Goal: Find specific page/section: Find specific page/section

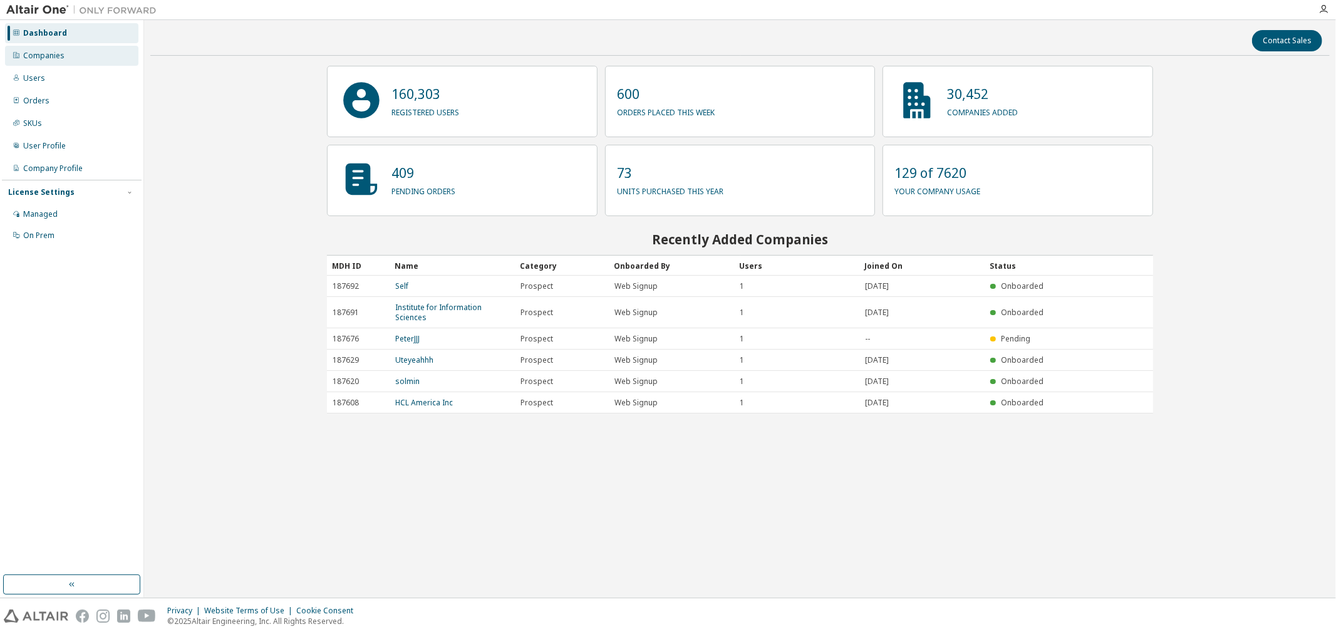
click at [90, 51] on div "Companies" at bounding box center [71, 56] width 133 height 20
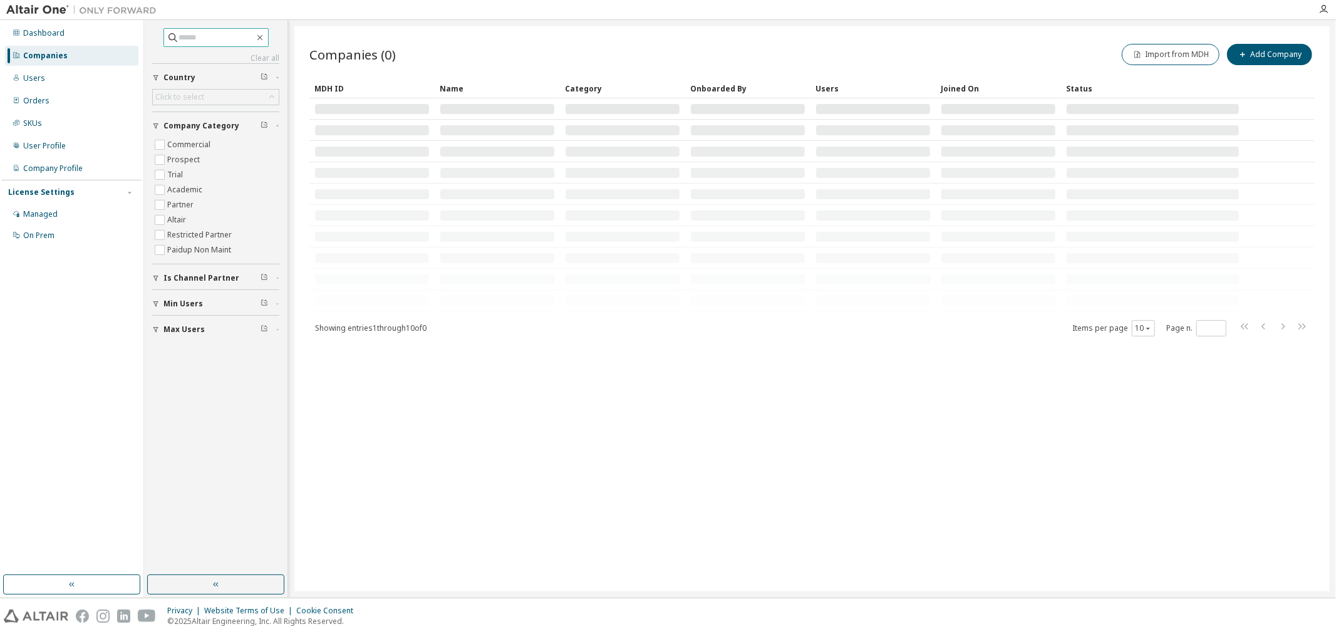
click at [220, 39] on input "text" at bounding box center [216, 37] width 75 height 13
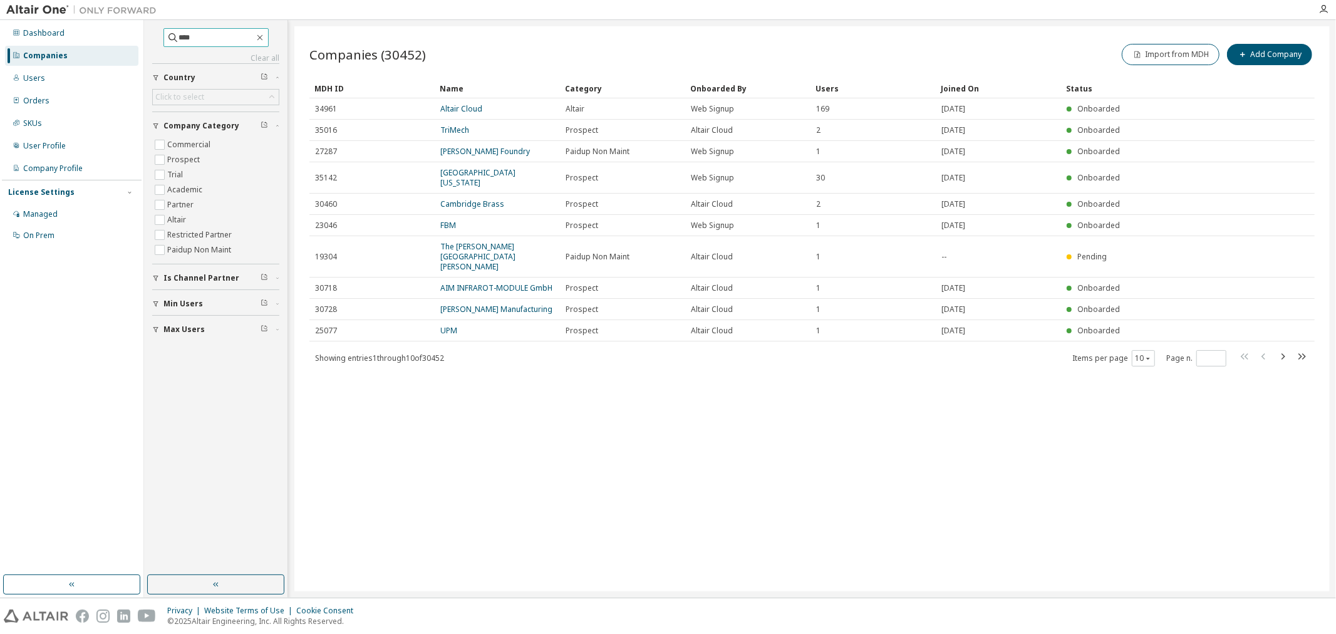
type input "****"
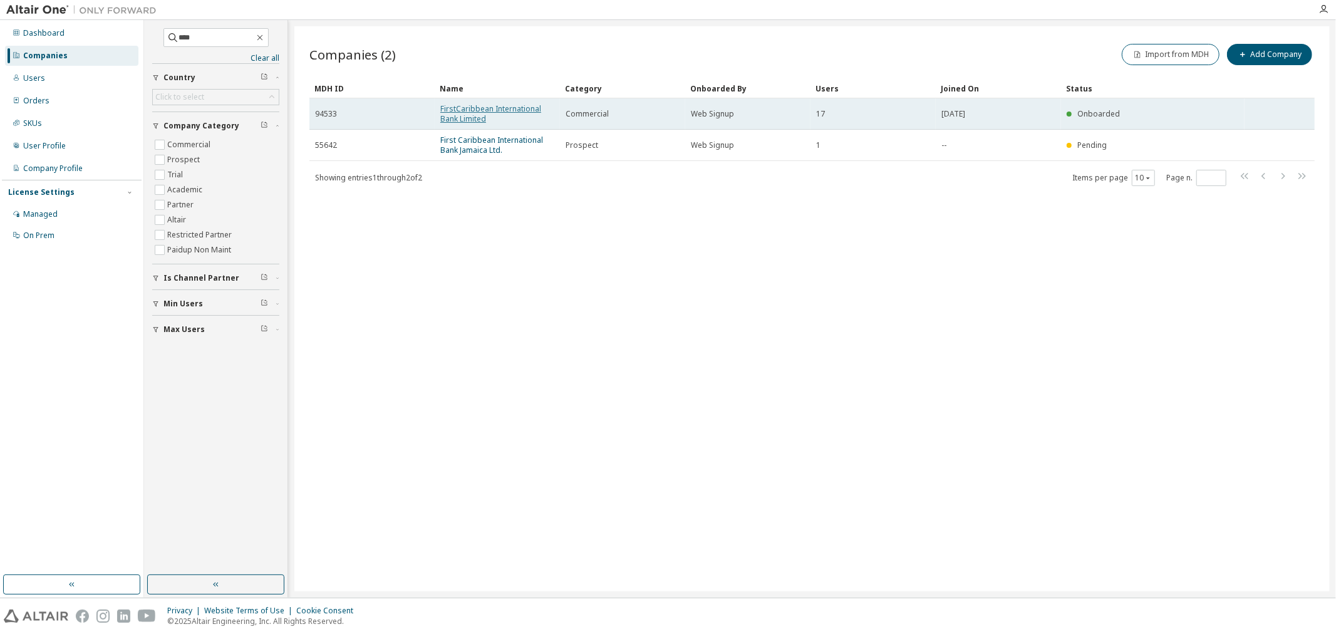
click at [494, 111] on link "FirstCaribbean International Bank Limited" at bounding box center [490, 113] width 101 height 21
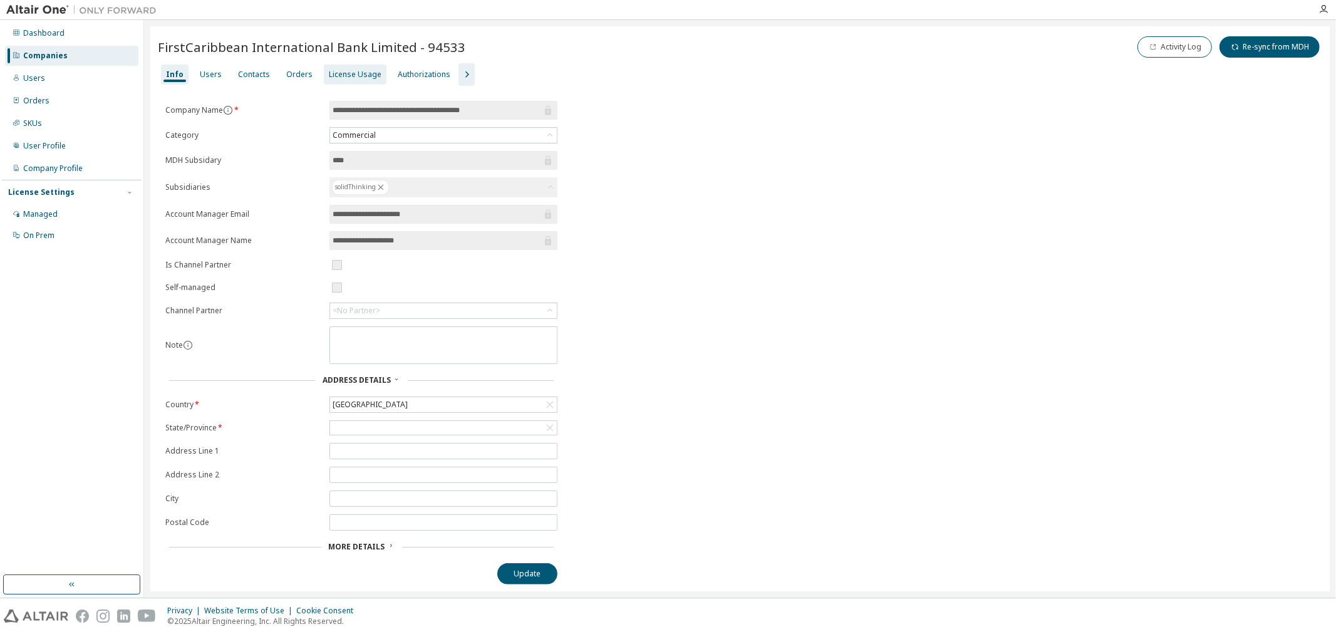
click at [355, 71] on div "License Usage" at bounding box center [355, 75] width 53 height 10
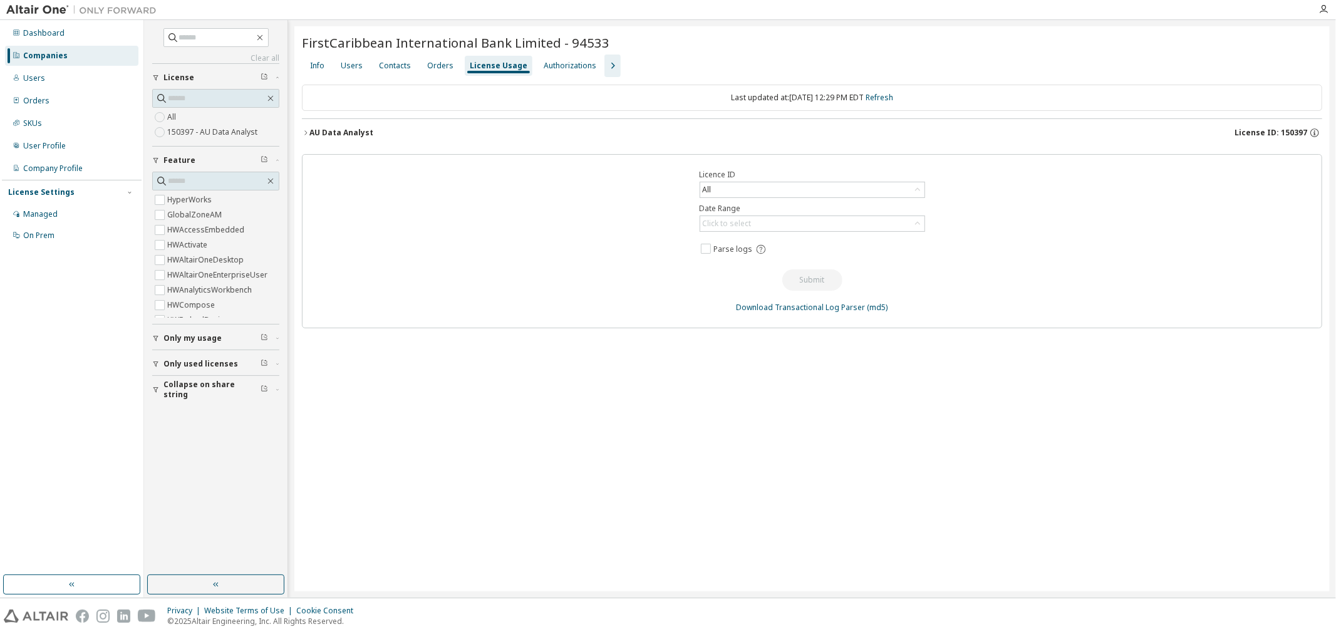
click at [305, 133] on icon "button" at bounding box center [306, 133] width 8 height 8
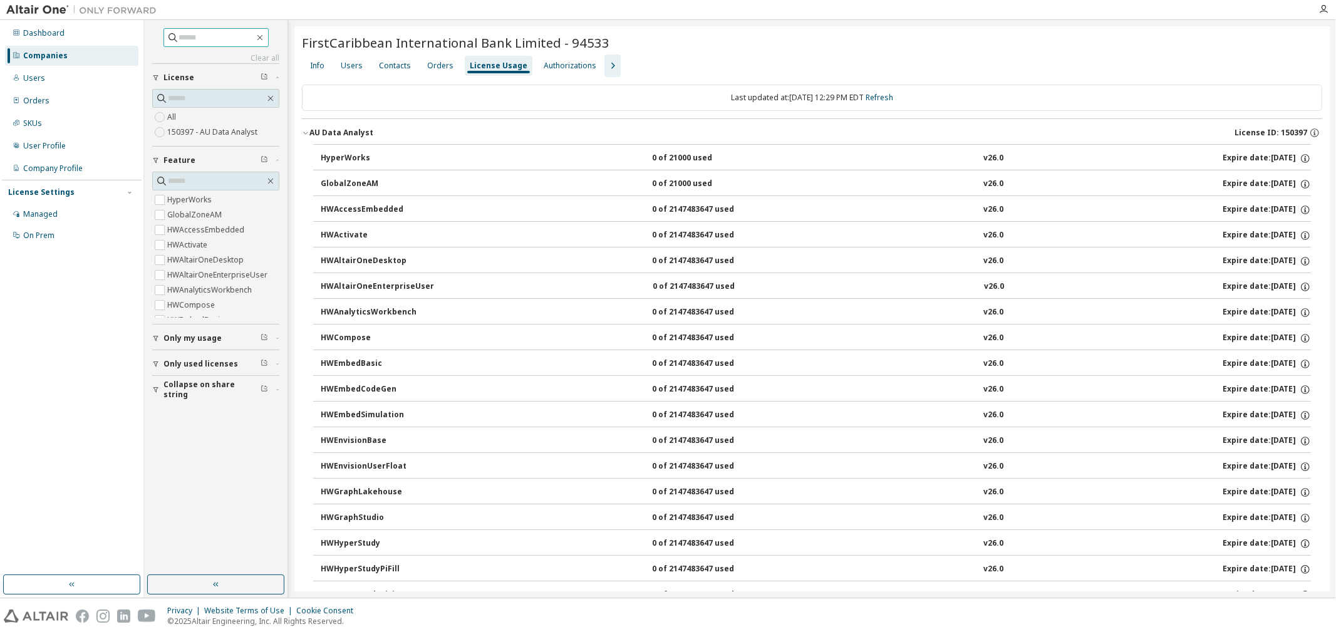
click at [247, 38] on input "text" at bounding box center [216, 37] width 75 height 13
type input "***"
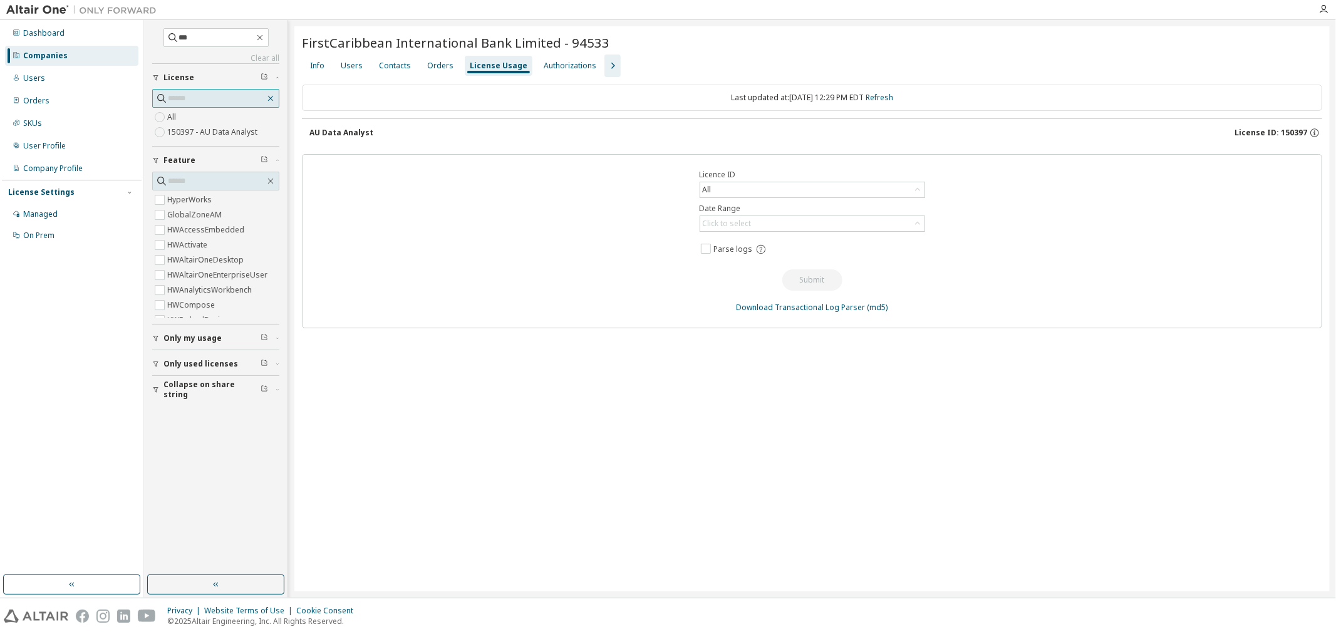
click at [267, 100] on icon "button" at bounding box center [271, 98] width 10 height 10
click at [41, 33] on div "Dashboard" at bounding box center [43, 33] width 41 height 10
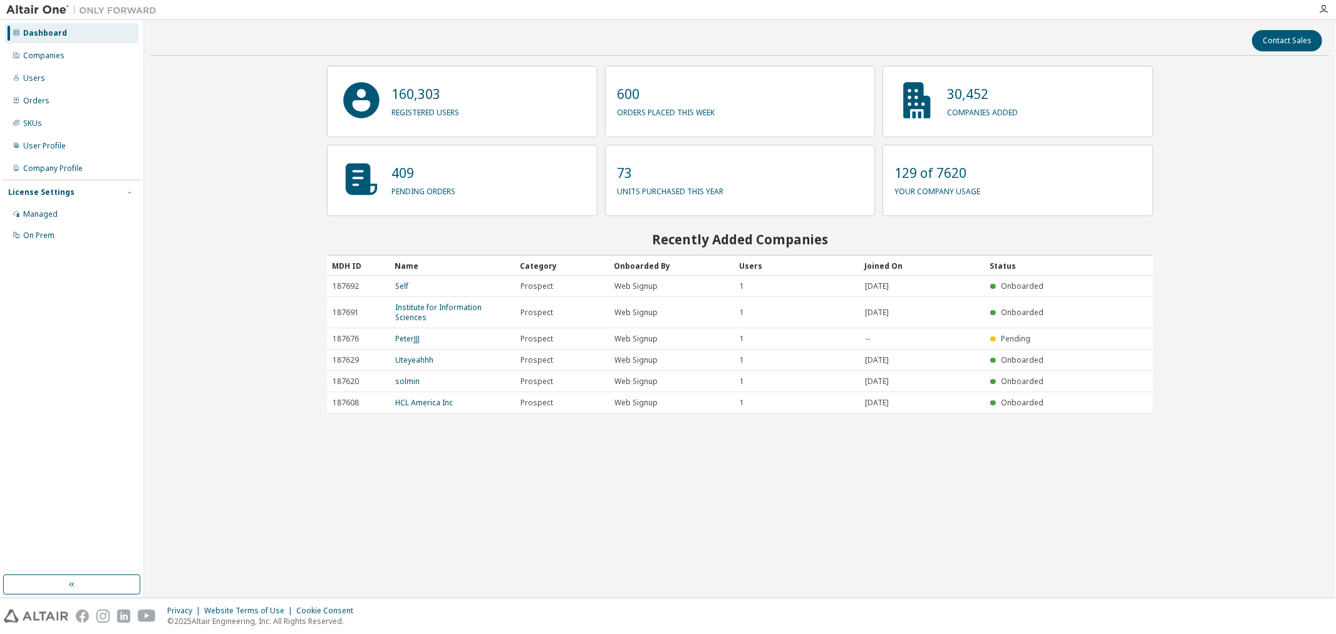
click at [42, 43] on div "Dashboard" at bounding box center [71, 33] width 133 height 20
click at [47, 51] on div "Companies" at bounding box center [43, 56] width 41 height 10
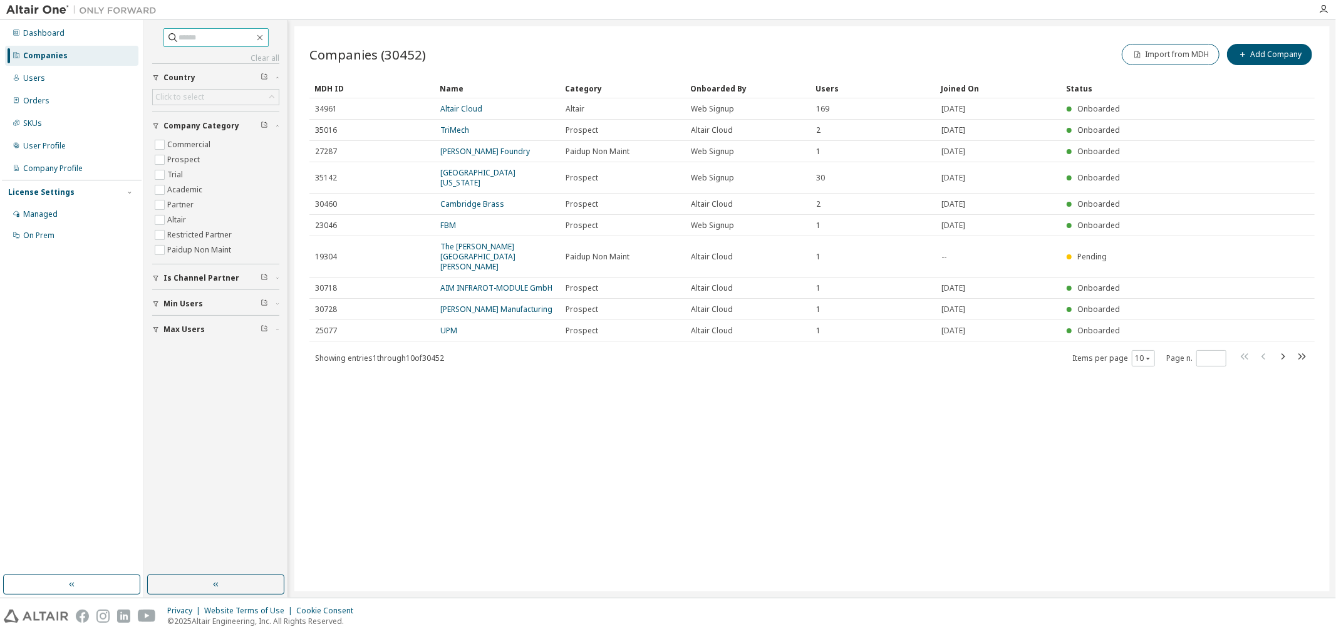
click at [241, 30] on span at bounding box center [216, 37] width 105 height 19
click at [235, 35] on input "text" at bounding box center [216, 37] width 75 height 13
type input "***"
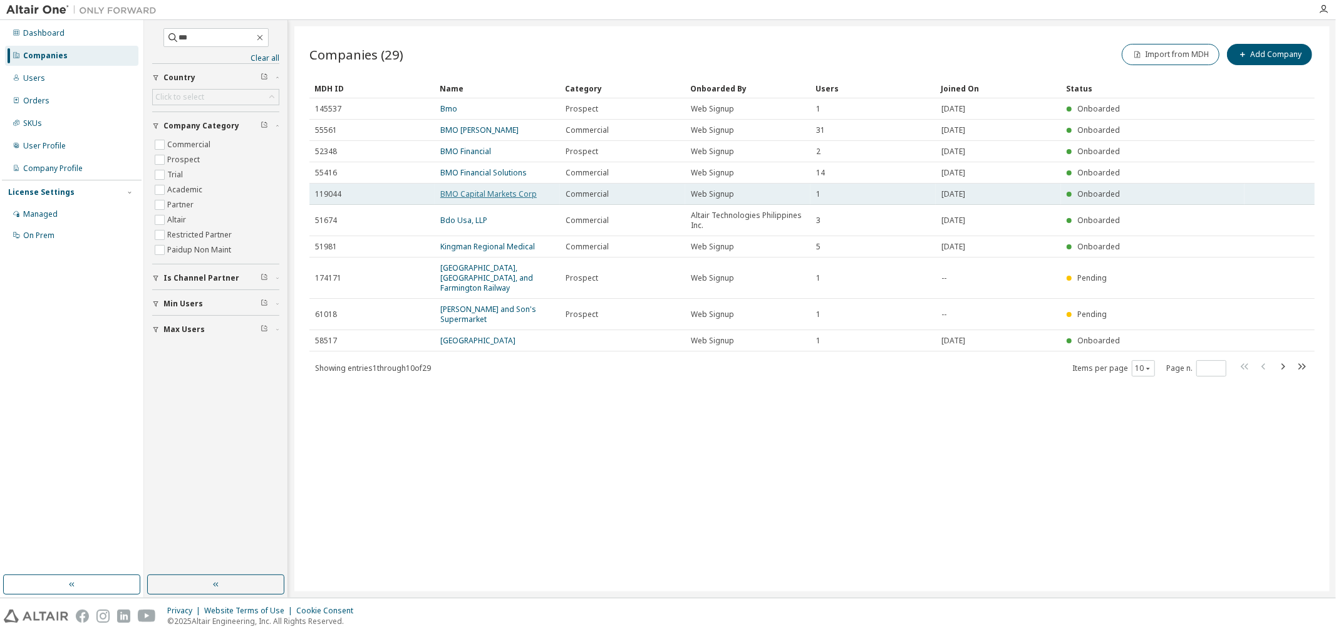
click at [469, 193] on link "BMO Capital Markets Corp" at bounding box center [488, 194] width 96 height 11
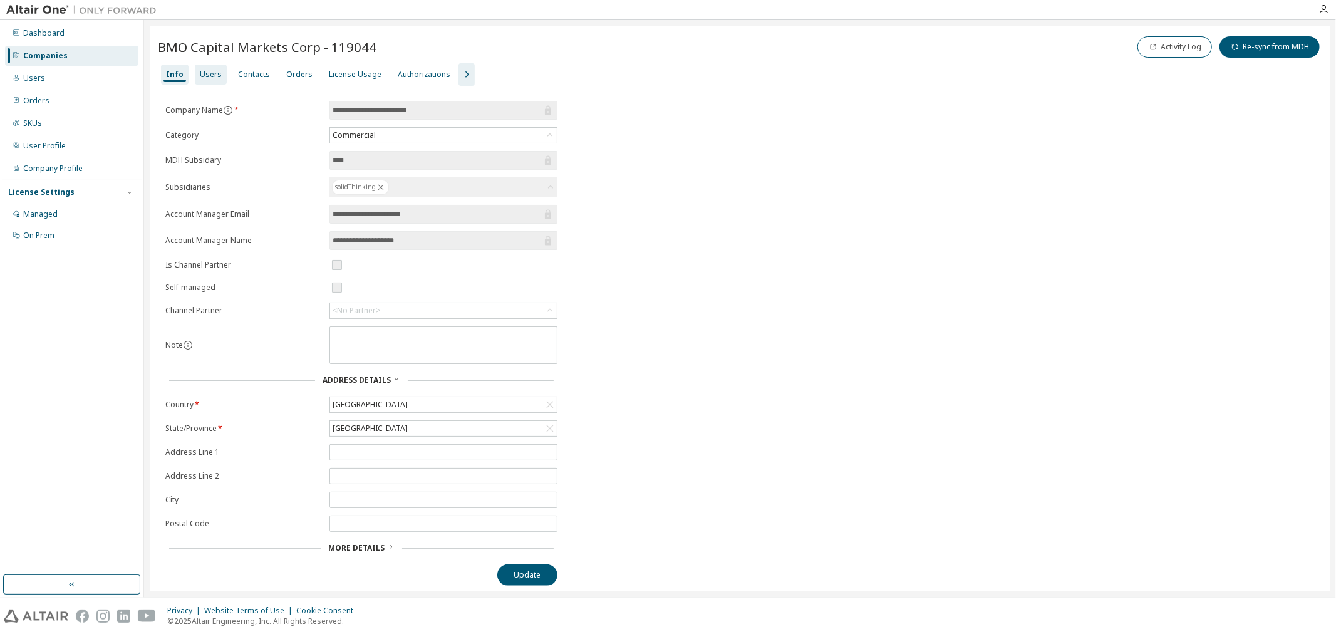
click at [217, 71] on div "Users" at bounding box center [211, 75] width 32 height 20
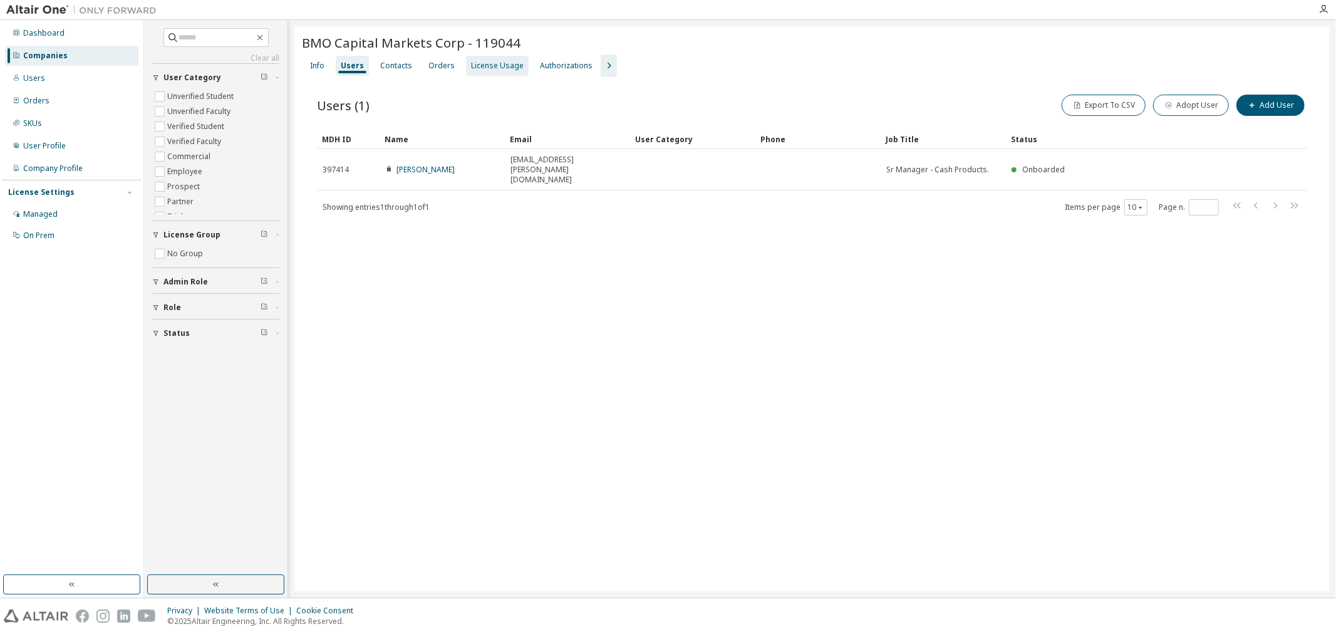
click at [477, 64] on div "License Usage" at bounding box center [497, 66] width 53 height 10
